Goal: Task Accomplishment & Management: Complete application form

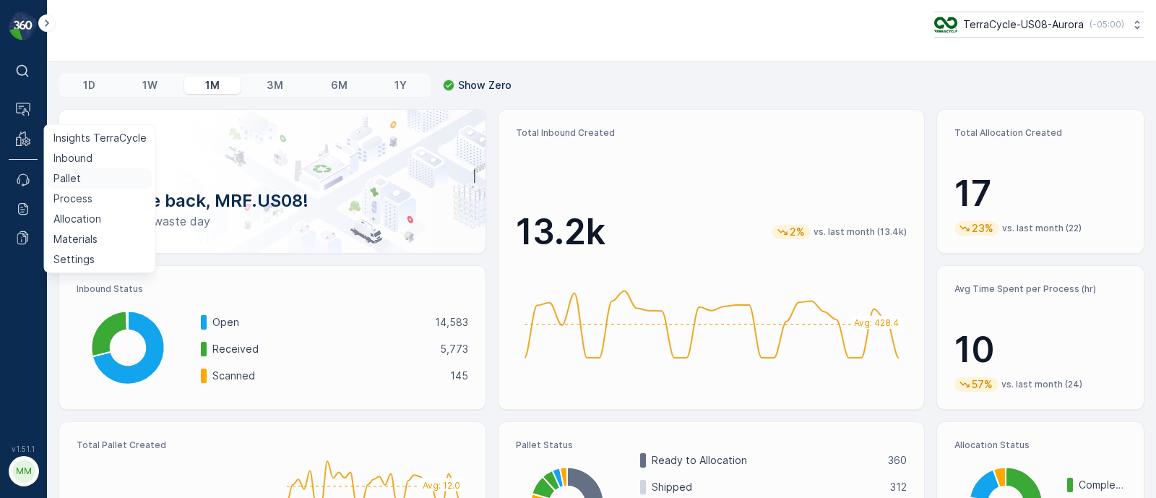
click at [75, 176] on p "Pallet" at bounding box center [66, 178] width 27 height 14
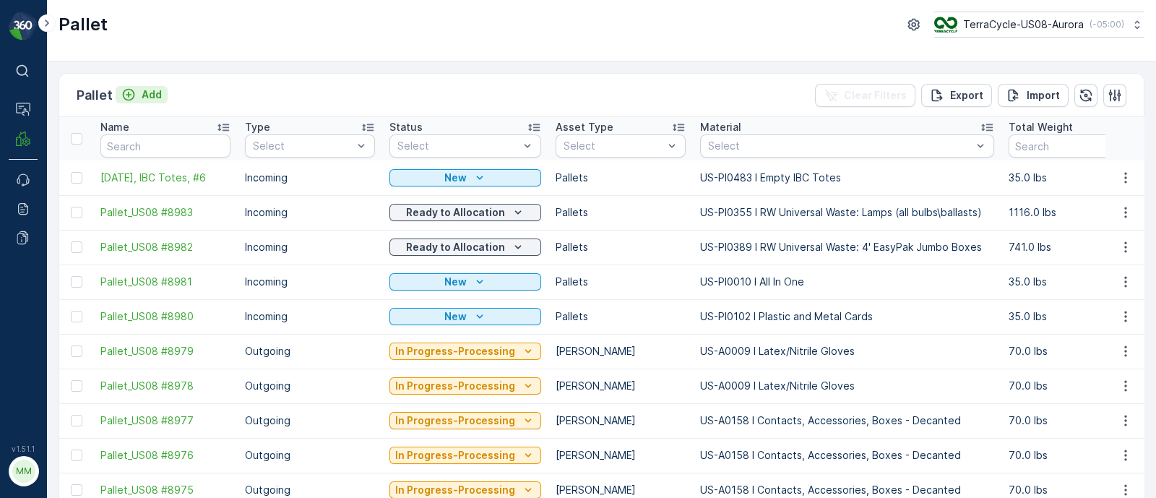
click at [146, 88] on p "Add" at bounding box center [152, 94] width 20 height 14
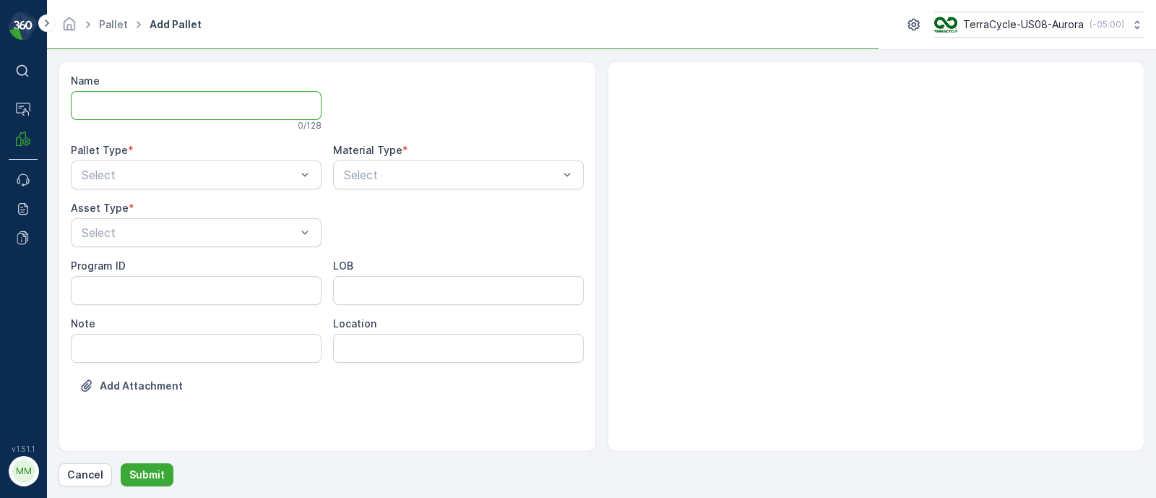
click at [136, 102] on input "Name" at bounding box center [196, 105] width 251 height 29
paste input "R173584140 [DATE]"
click at [185, 100] on input "FD, R173584140 [DATE], #1" at bounding box center [196, 105] width 251 height 29
type input "FD, R173584140, [DATE], #1"
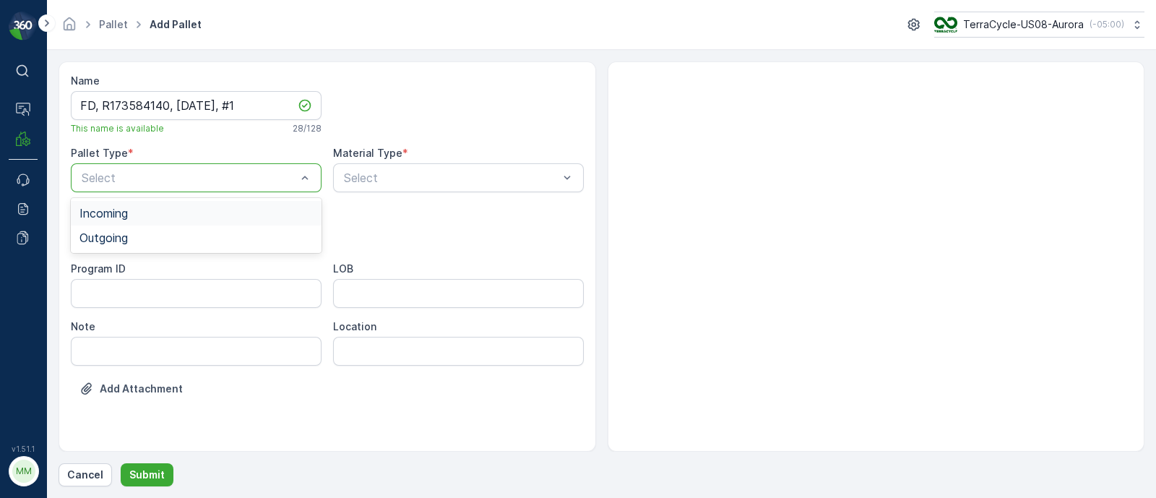
click at [121, 216] on span "Incoming" at bounding box center [103, 213] width 48 height 13
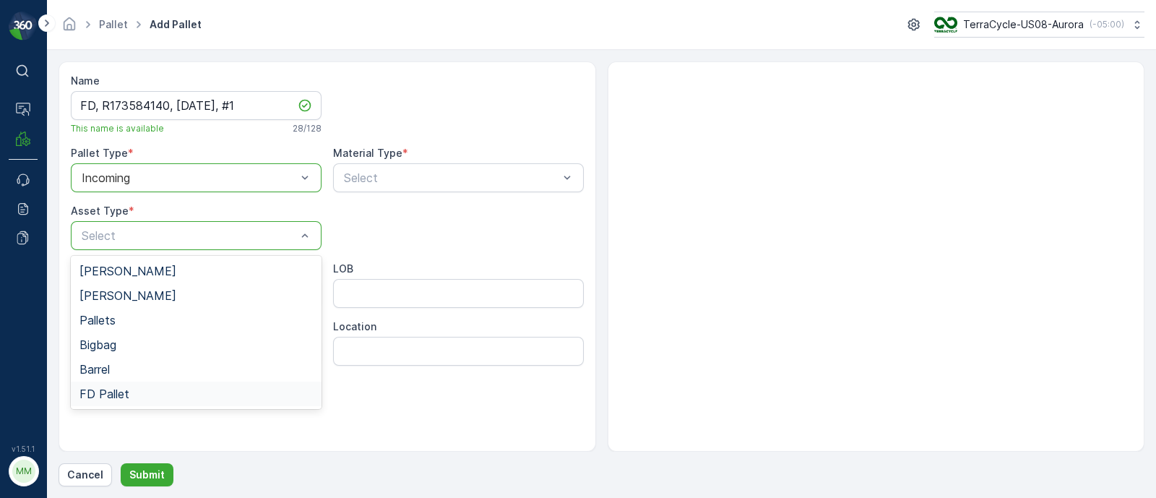
click at [113, 384] on div "FD Pallet" at bounding box center [196, 394] width 251 height 25
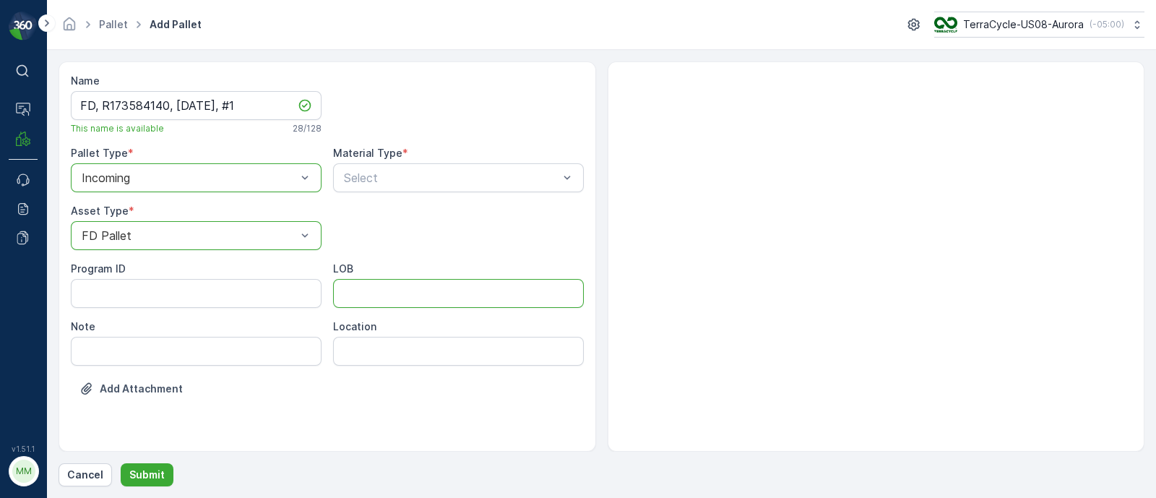
click at [358, 280] on input "LOB" at bounding box center [458, 293] width 251 height 29
type input "MAT"
drag, startPoint x: 168, startPoint y: 100, endPoint x: 103, endPoint y: 104, distance: 65.9
click at [103, 104] on input "FD, R173584140, [DATE], #1" at bounding box center [196, 105] width 251 height 29
click at [147, 181] on div at bounding box center [189, 177] width 218 height 13
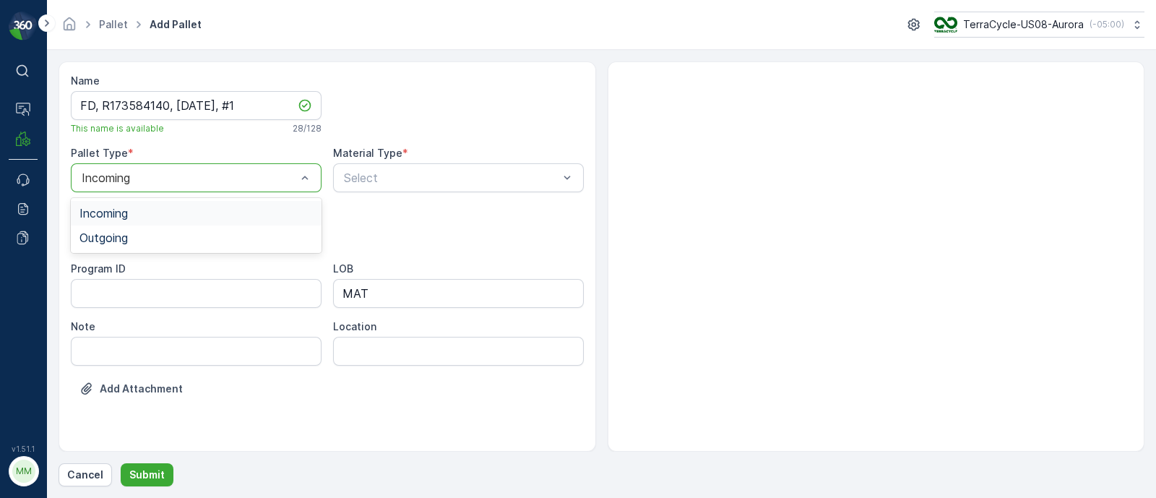
click at [147, 181] on div at bounding box center [189, 177] width 218 height 13
